Goal: Information Seeking & Learning: Learn about a topic

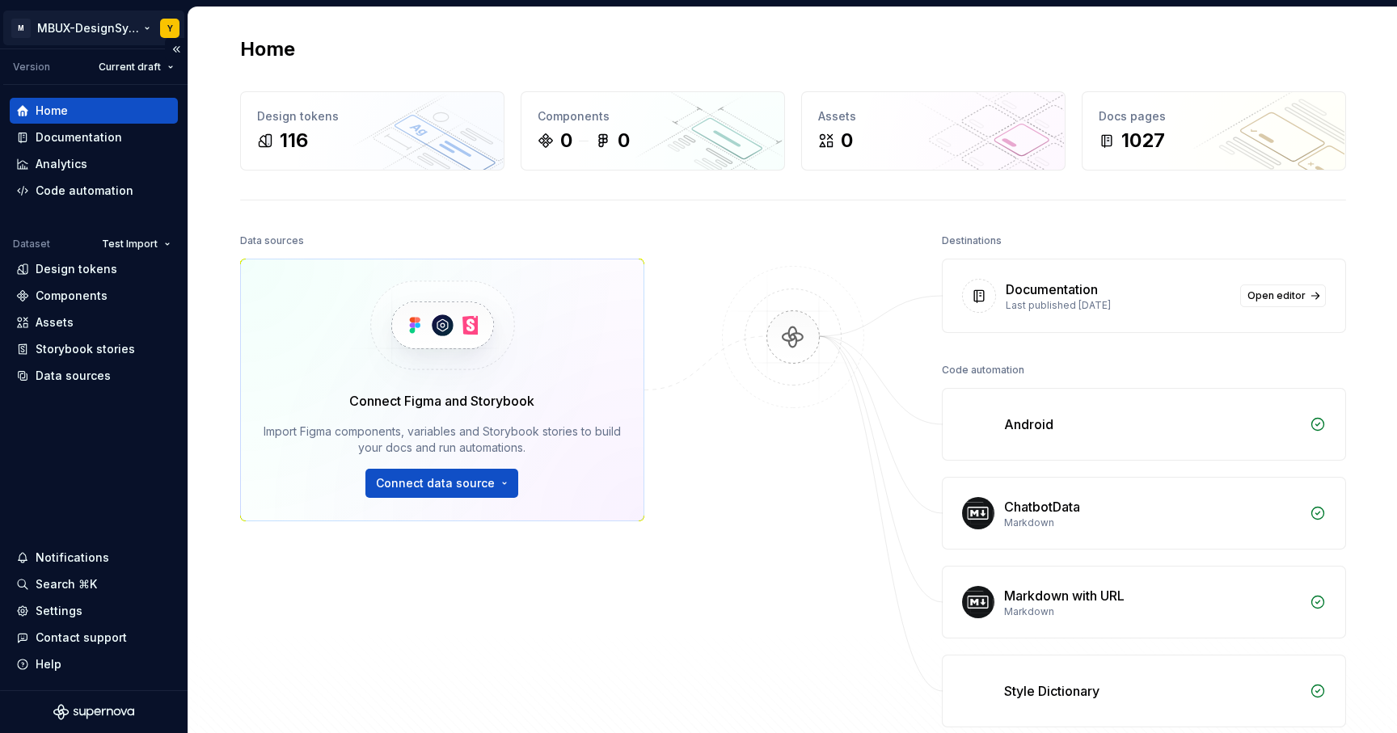
click at [161, 33] on html "M MBUX-DesignSystem Y Version Current draft Home Documentation Analytics Code a…" at bounding box center [698, 366] width 1397 height 733
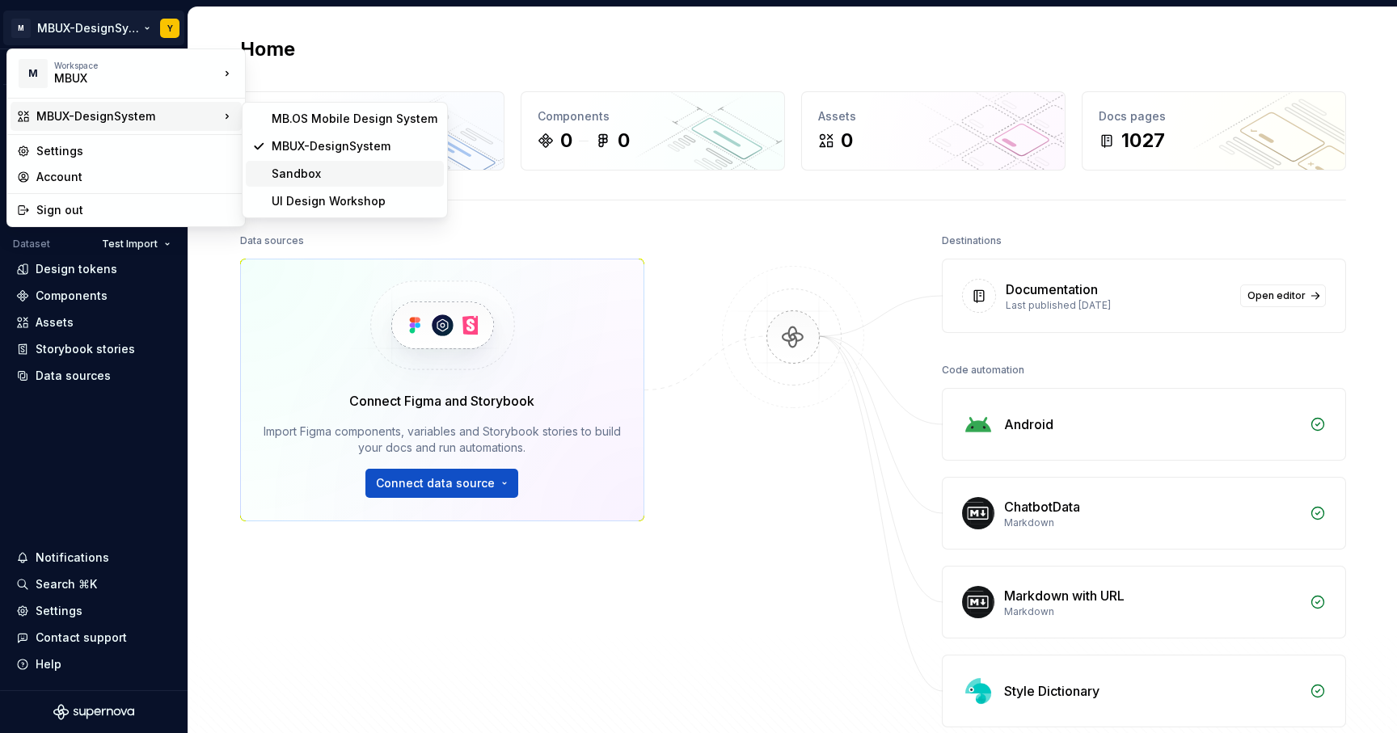
click at [326, 180] on div "Sandbox" at bounding box center [355, 174] width 166 height 16
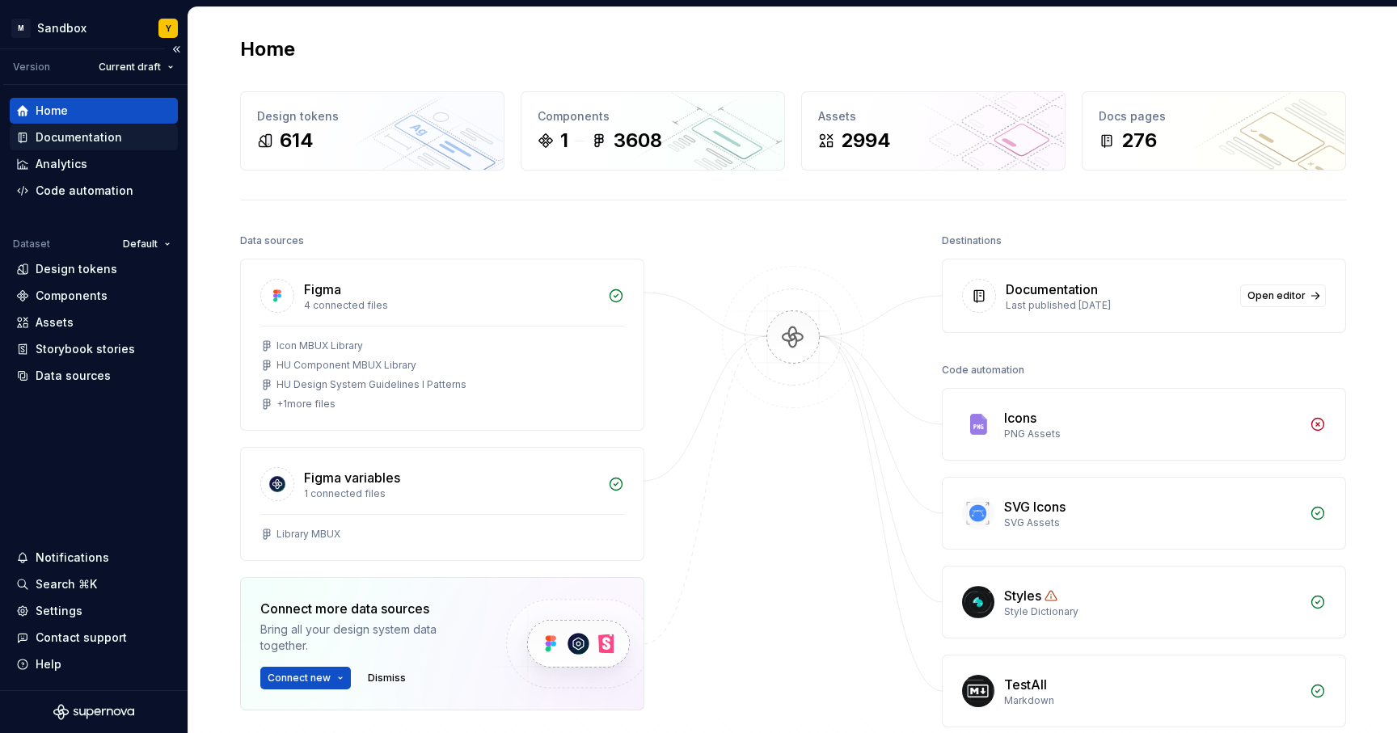
click at [88, 136] on div "Documentation" at bounding box center [79, 137] width 86 height 16
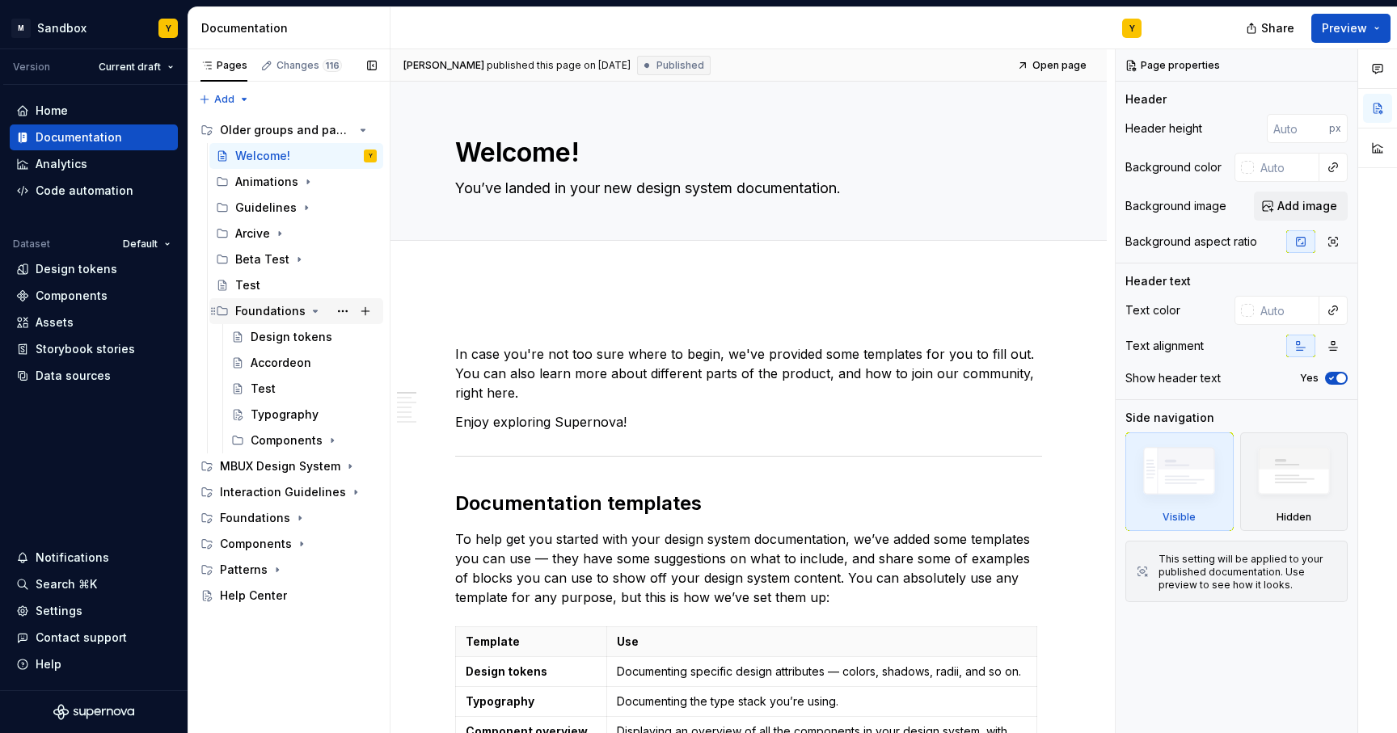
click at [315, 310] on icon "Page tree" at bounding box center [315, 311] width 13 height 13
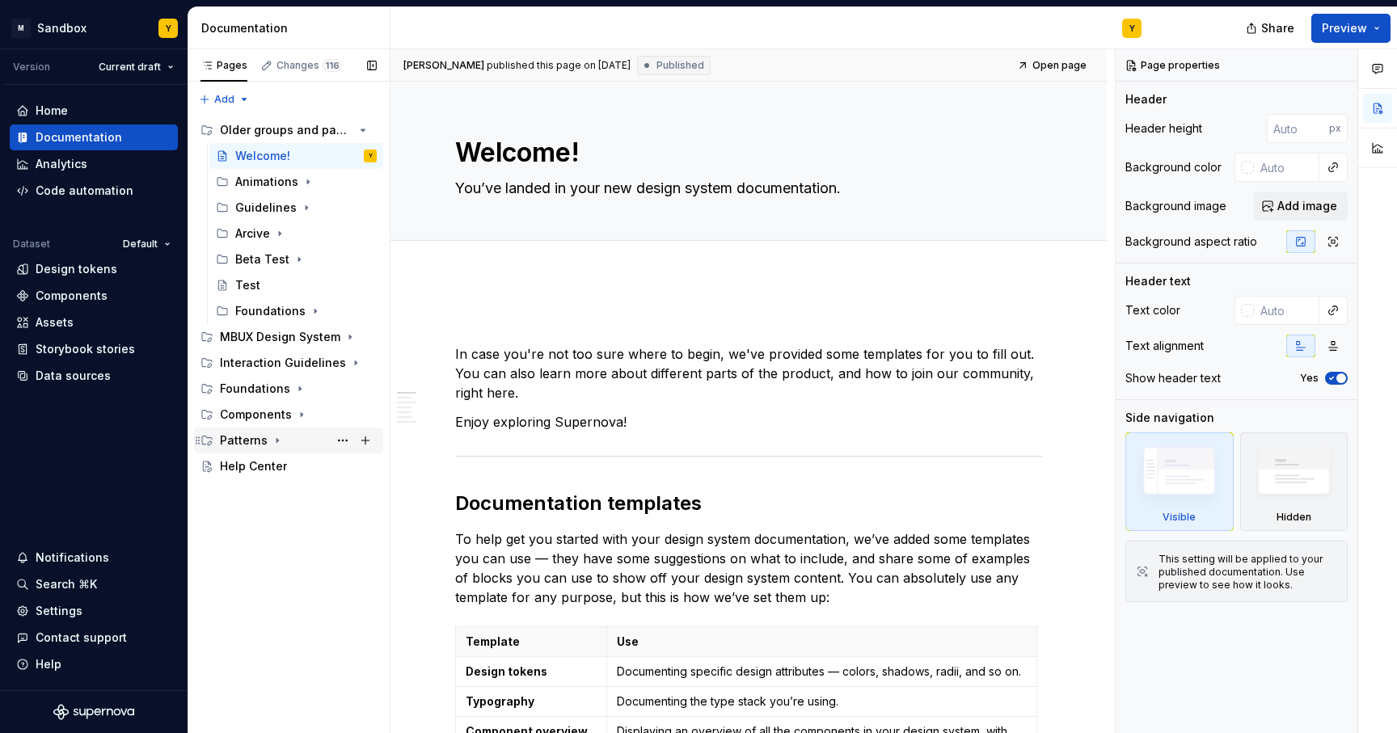
click at [288, 445] on div "Patterns" at bounding box center [298, 440] width 157 height 23
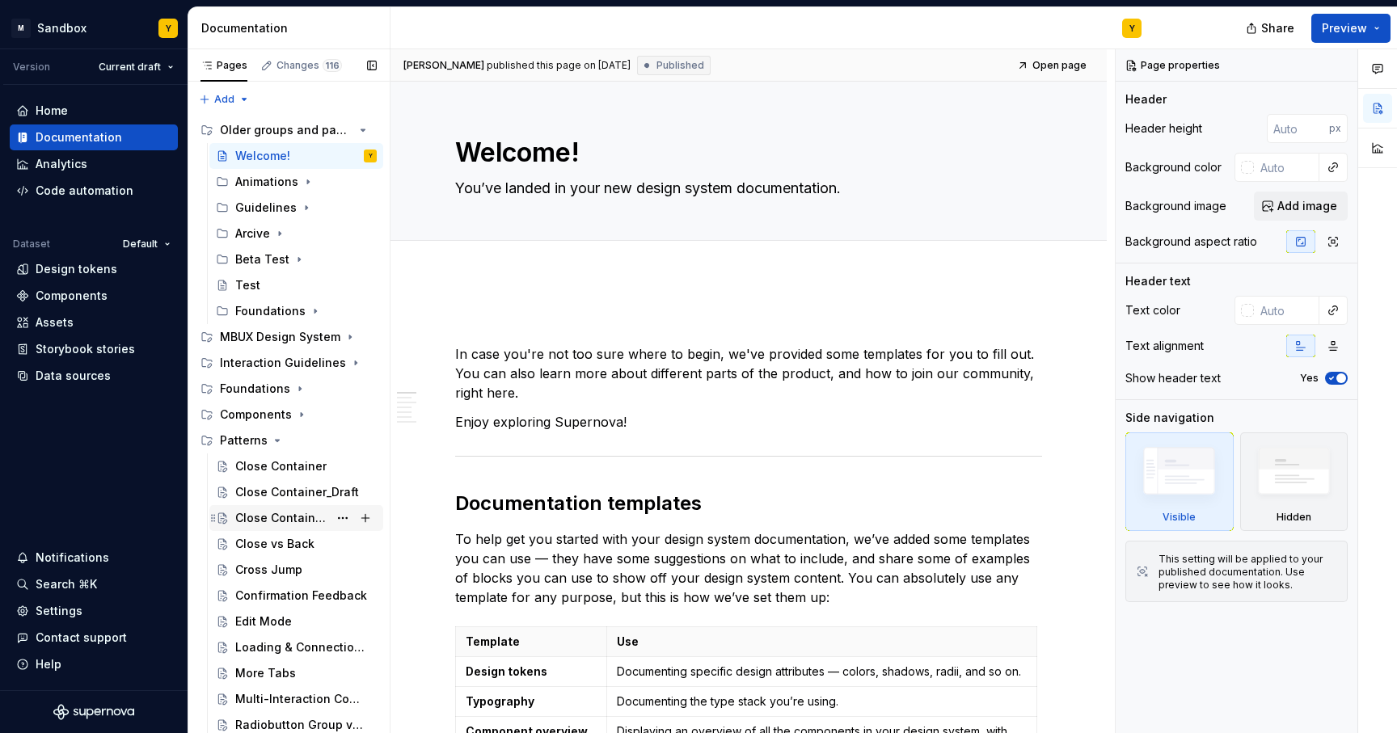
scroll to position [35, 0]
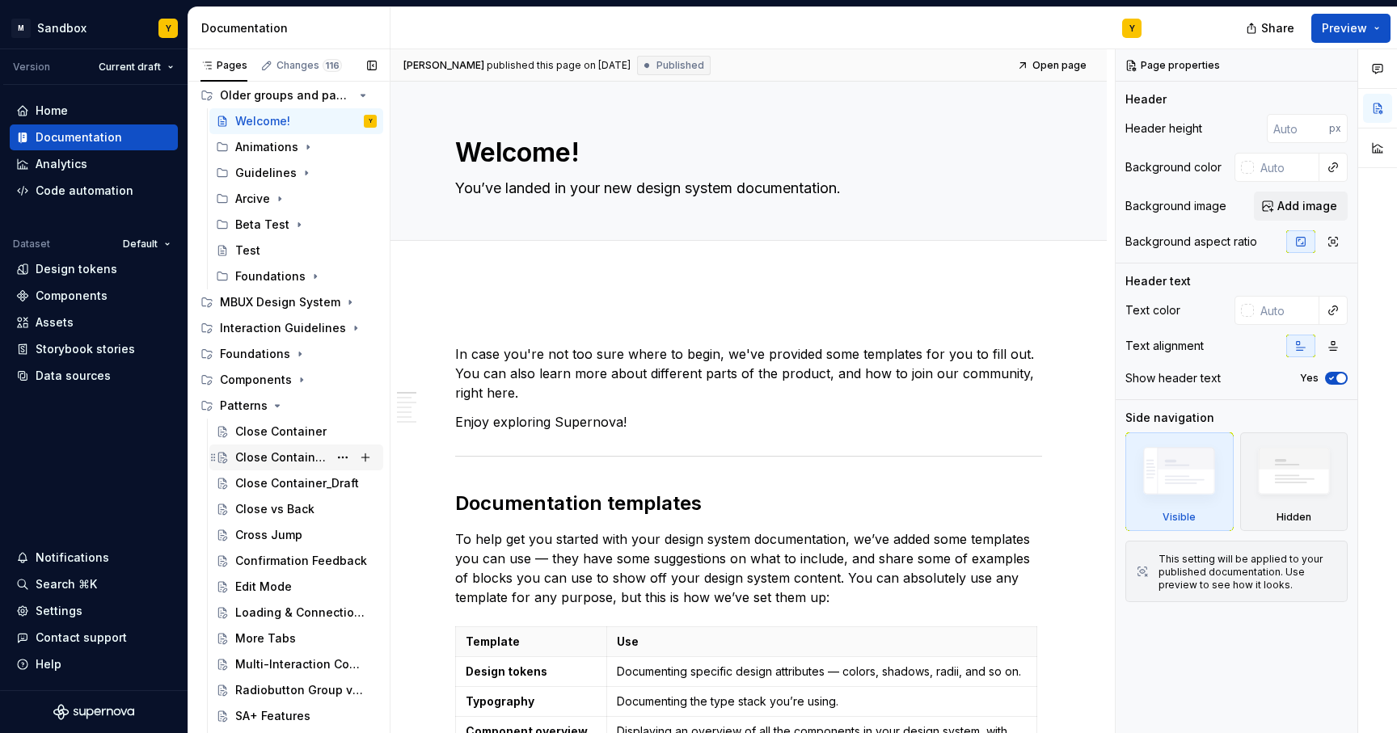
click at [297, 453] on div "Close Container_Draft" at bounding box center [281, 457] width 93 height 16
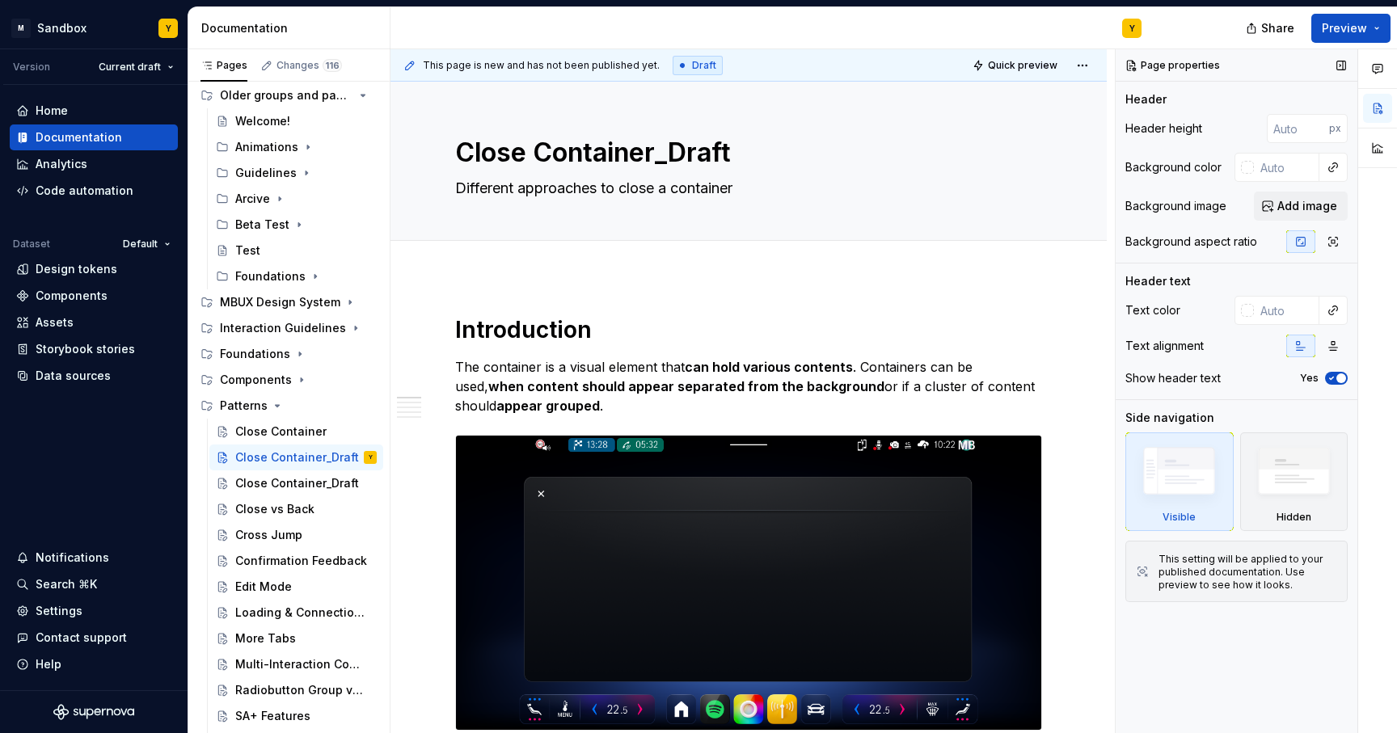
type textarea "*"
